Goal: Find specific page/section: Find specific page/section

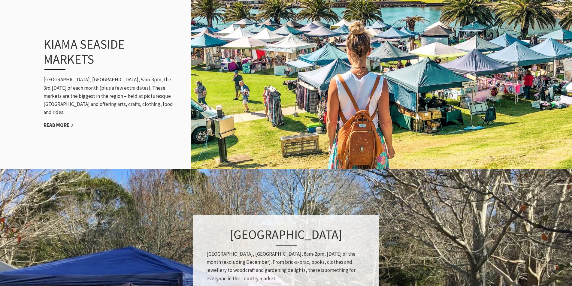
scroll to position [601, 0]
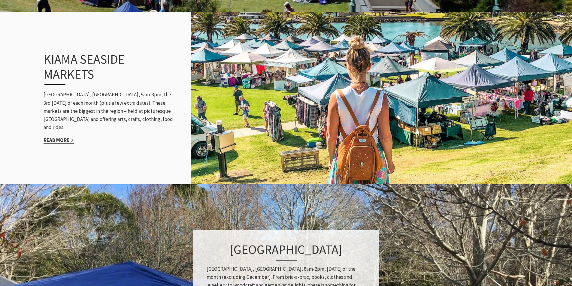
click at [68, 138] on link "Read More" at bounding box center [59, 140] width 30 height 7
